Goal: Navigation & Orientation: Find specific page/section

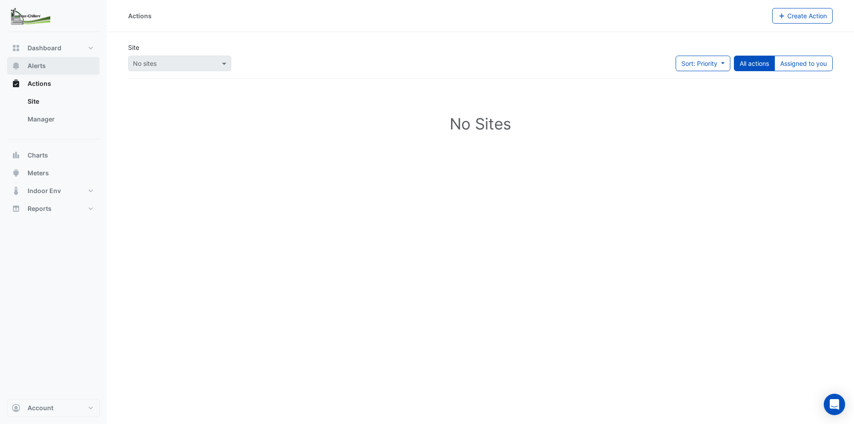
click at [29, 67] on span "Alerts" at bounding box center [37, 65] width 18 height 9
click at [37, 81] on span "Actions" at bounding box center [40, 83] width 24 height 9
click at [44, 104] on link "Site" at bounding box center [59, 101] width 79 height 18
click at [40, 103] on link "Site" at bounding box center [59, 101] width 79 height 18
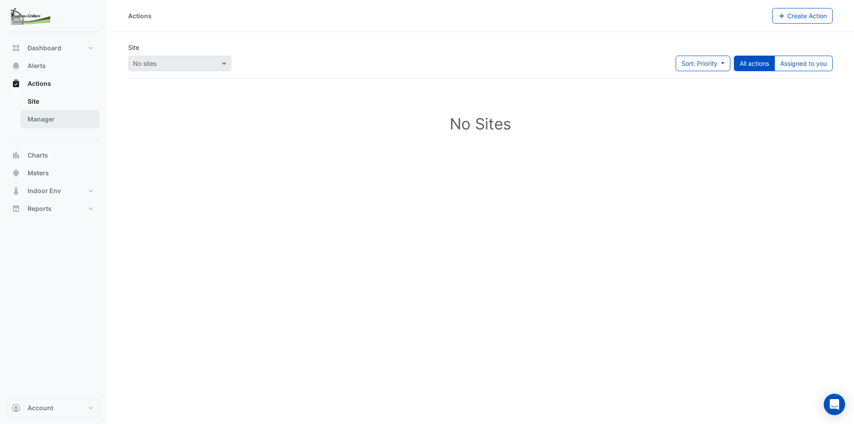
click at [38, 121] on link "Manager" at bounding box center [59, 119] width 79 height 18
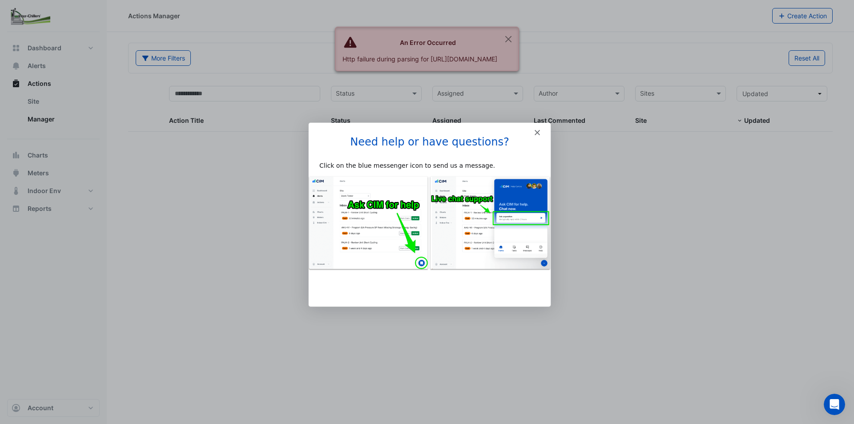
click at [538, 133] on polygon "Close" at bounding box center [536, 131] width 5 height 5
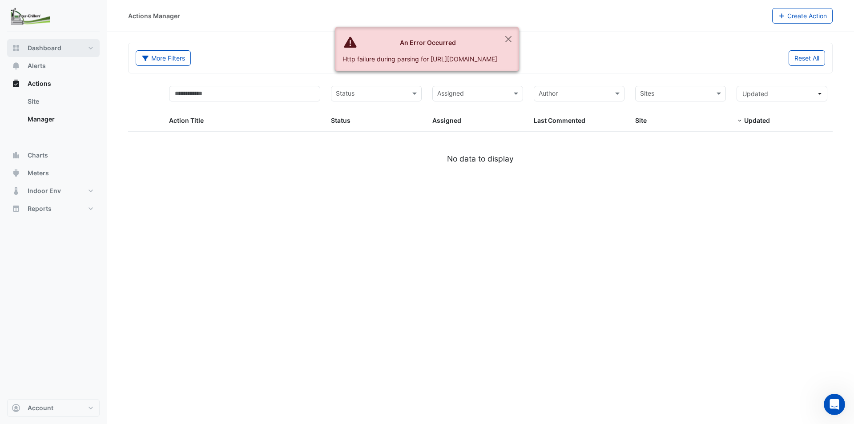
click at [39, 47] on span "Dashboard" at bounding box center [45, 48] width 34 height 9
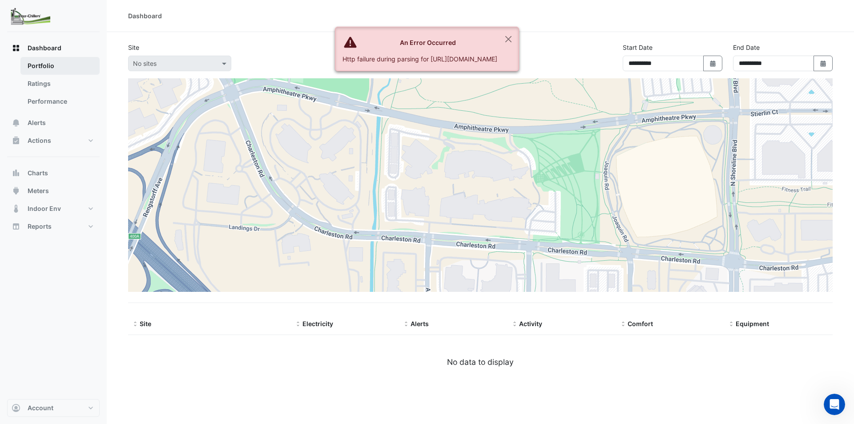
click at [44, 64] on link "Portfolio" at bounding box center [59, 66] width 79 height 18
click at [42, 174] on span "Charts" at bounding box center [38, 173] width 20 height 9
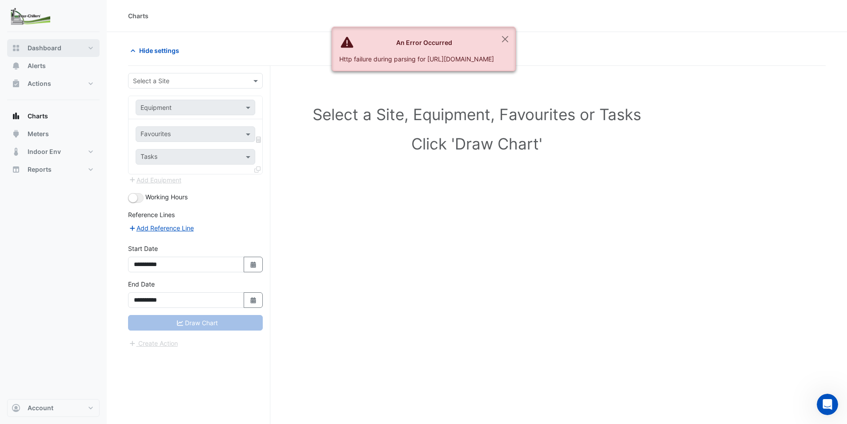
click at [43, 45] on span "Dashboard" at bounding box center [45, 48] width 34 height 9
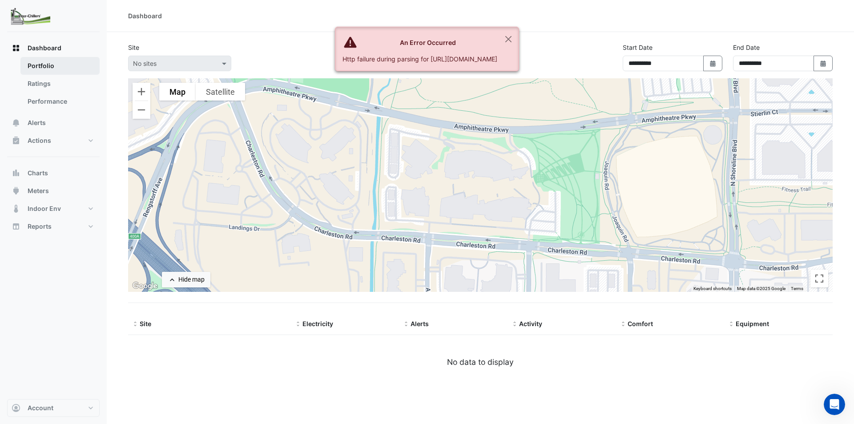
click at [32, 63] on link "Portfolio" at bounding box center [59, 66] width 79 height 18
click at [33, 82] on link "Ratings" at bounding box center [59, 84] width 79 height 18
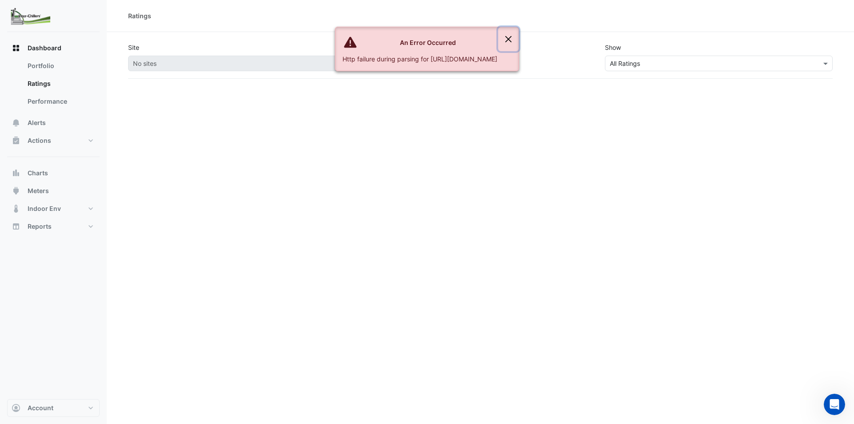
click at [518, 39] on button "Close" at bounding box center [508, 39] width 20 height 24
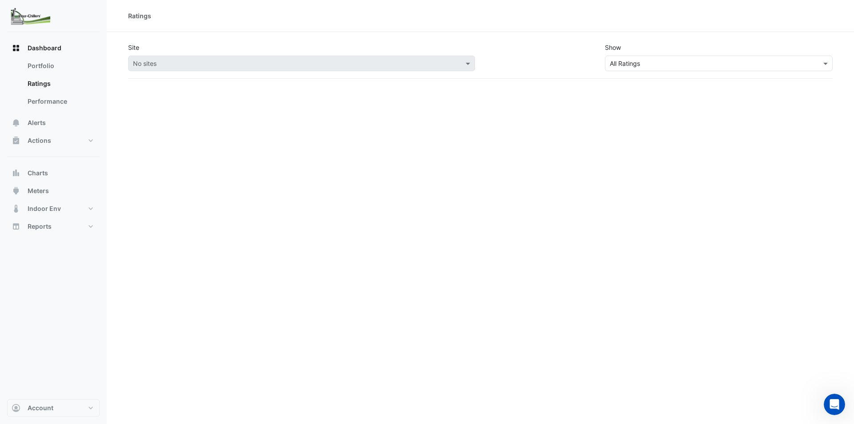
click at [38, 13] on img at bounding box center [31, 15] width 40 height 17
click at [14, 44] on icon "button" at bounding box center [16, 48] width 9 height 9
click at [40, 137] on span "Actions" at bounding box center [40, 140] width 24 height 9
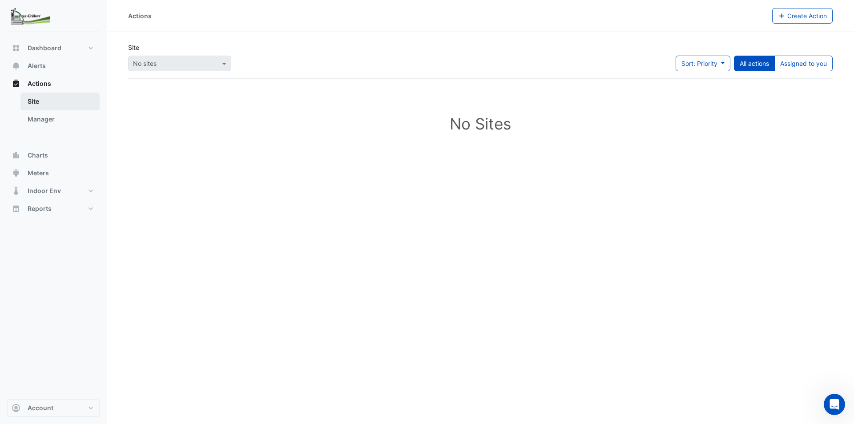
click at [45, 100] on link "Site" at bounding box center [59, 101] width 79 height 18
click at [80, 407] on button "Account" at bounding box center [53, 408] width 92 height 18
click at [57, 330] on link "Account Settings" at bounding box center [53, 324] width 84 height 18
click at [53, 49] on span "Dashboard" at bounding box center [45, 48] width 34 height 9
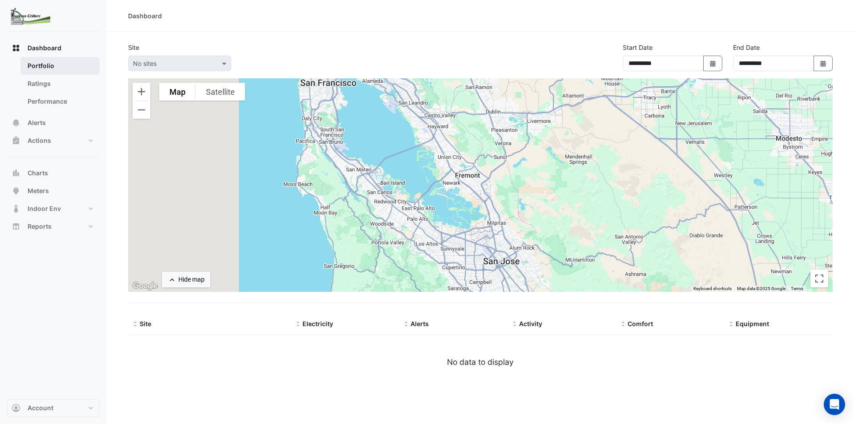
click at [51, 64] on link "Portfolio" at bounding box center [59, 66] width 79 height 18
click at [48, 68] on link "Portfolio" at bounding box center [59, 66] width 79 height 18
click at [51, 173] on button "Charts" at bounding box center [53, 173] width 92 height 18
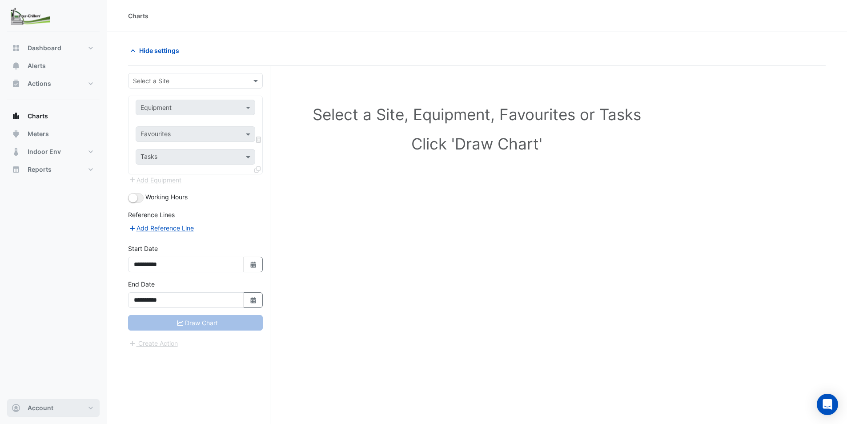
click at [91, 408] on button "Account" at bounding box center [53, 408] width 92 height 18
click at [45, 389] on link "Sign Out" at bounding box center [53, 385] width 84 height 18
